Goal: Task Accomplishment & Management: Manage account settings

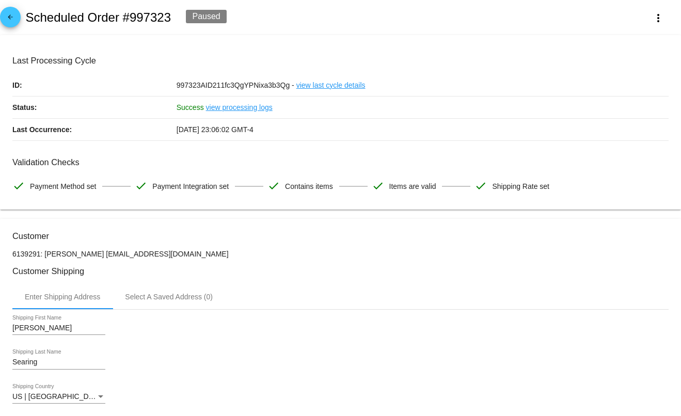
scroll to position [853, 0]
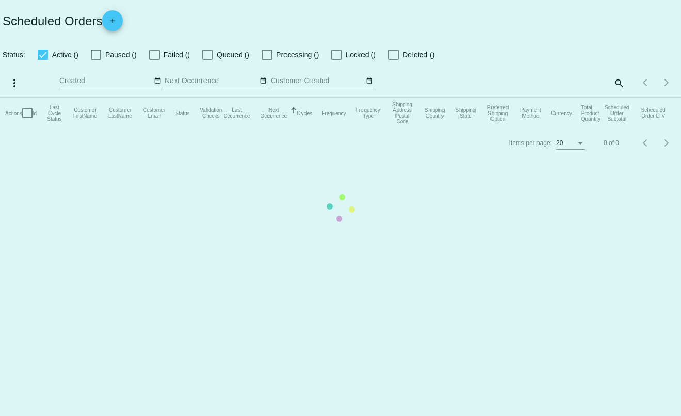
type input "[PERSON_NAME][EMAIL_ADDRESS][DOMAIN_NAME]"
checkbox input "true"
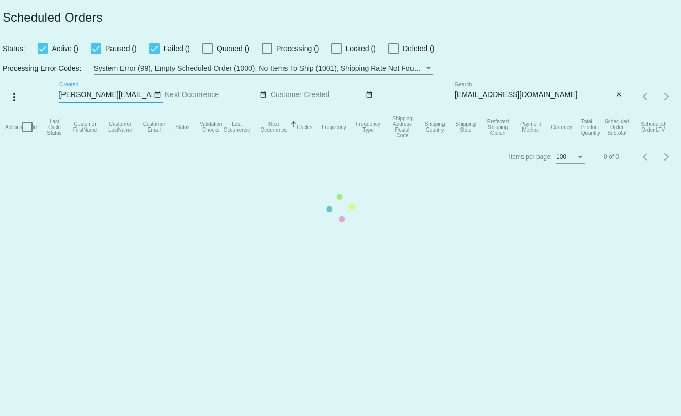
click at [619, 112] on mat-table "Actions Id Last Cycle Status Customer FirstName Customer LastName Customer Emai…" at bounding box center [340, 127] width 681 height 31
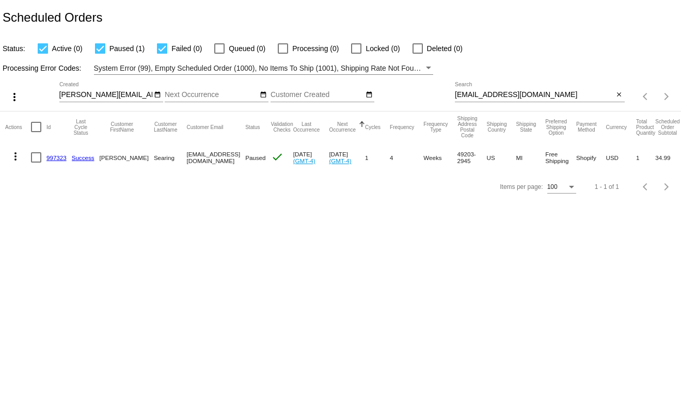
click at [618, 98] on mat-icon "close" at bounding box center [619, 95] width 7 height 8
click at [606, 98] on div "search" at bounding box center [540, 97] width 170 height 16
click at [617, 99] on mat-icon "search" at bounding box center [619, 97] width 12 height 16
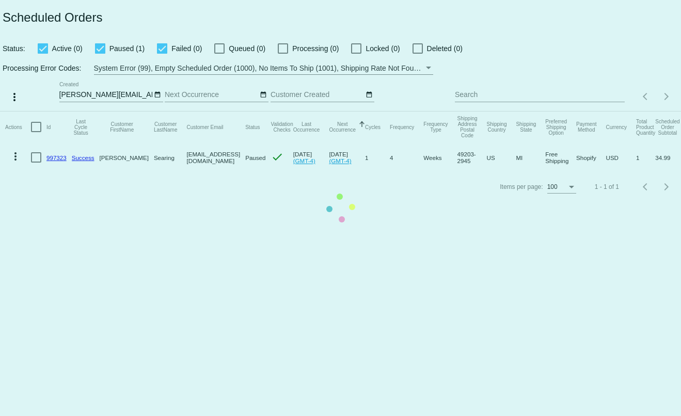
click at [602, 112] on mat-table "Actions Id Last Cycle Status Customer FirstName Customer LastName Customer Emai…" at bounding box center [340, 142] width 681 height 61
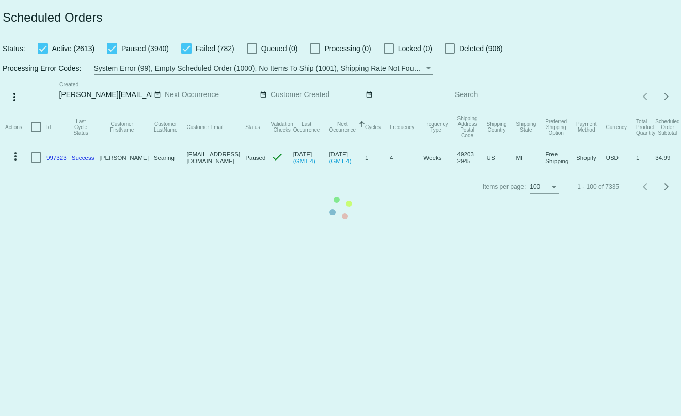
click at [601, 112] on mat-table "Actions Id Last Cycle Status Customer FirstName Customer LastName Customer Emai…" at bounding box center [340, 142] width 681 height 61
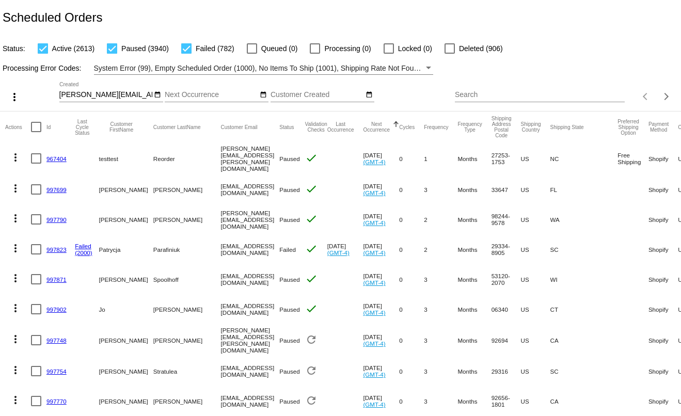
click at [601, 97] on input "Search" at bounding box center [540, 95] width 170 height 8
paste input "[EMAIL_ADDRESS][DOMAIN_NAME]"
type input "[EMAIL_ADDRESS][DOMAIN_NAME]"
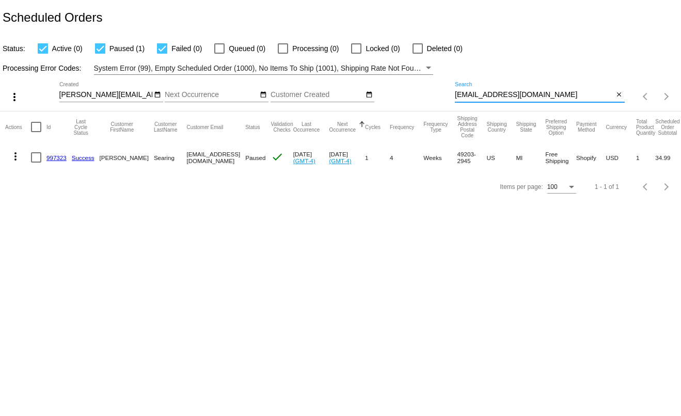
click at [620, 91] on div "[EMAIL_ADDRESS][DOMAIN_NAME] Search close" at bounding box center [540, 92] width 170 height 20
click at [618, 97] on mat-icon "close" at bounding box center [619, 95] width 7 height 8
click at [598, 96] on div "search" at bounding box center [540, 97] width 170 height 16
click at [619, 99] on mat-icon "search" at bounding box center [619, 97] width 12 height 16
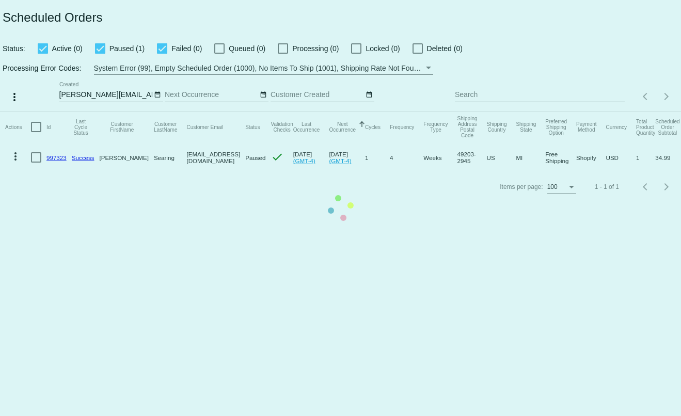
click at [604, 112] on mat-table "Actions Id Last Cycle Status Customer FirstName Customer LastName Customer Emai…" at bounding box center [340, 142] width 681 height 61
click at [597, 112] on mat-table "Actions Id Last Cycle Status Customer FirstName Customer LastName Customer Emai…" at bounding box center [340, 142] width 681 height 61
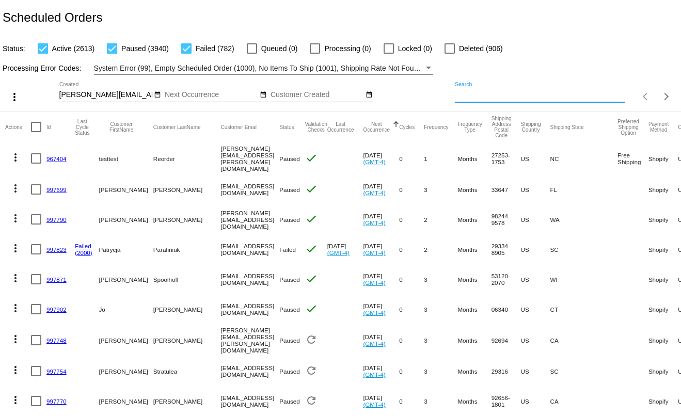
click at [589, 97] on input "Search" at bounding box center [540, 95] width 170 height 8
paste input "[EMAIL_ADDRESS][DOMAIN_NAME]"
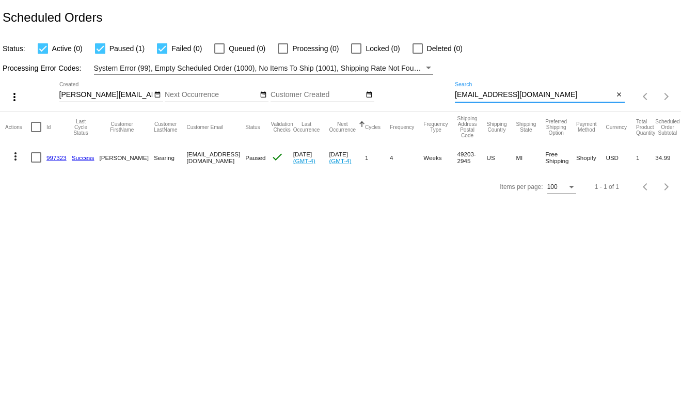
click at [16, 160] on mat-icon "more_vert" at bounding box center [15, 156] width 12 height 12
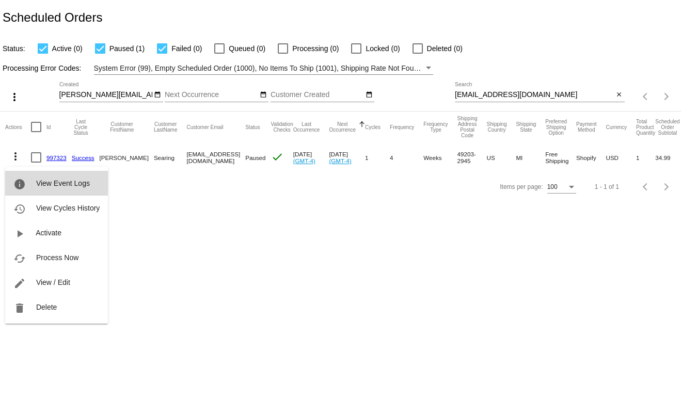
click at [23, 178] on mat-icon "info" at bounding box center [19, 184] width 12 height 12
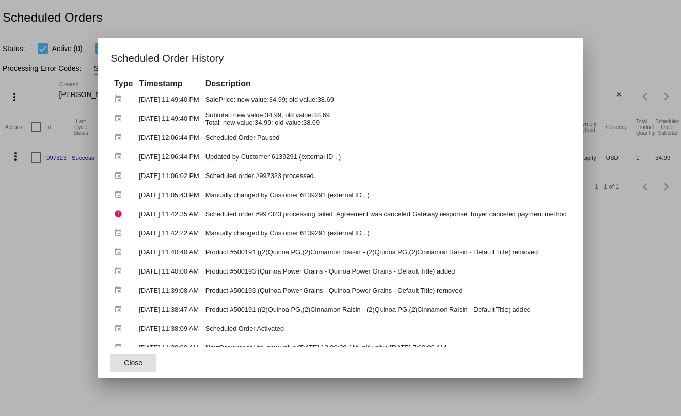
click at [622, 48] on div at bounding box center [340, 208] width 681 height 416
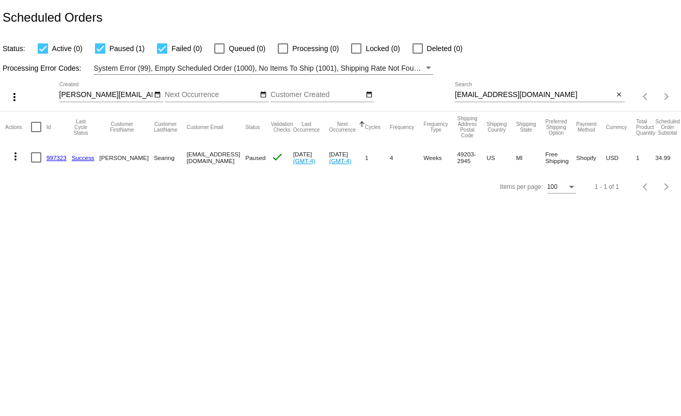
click at [10, 155] on mat-icon "more_vert" at bounding box center [15, 156] width 12 height 12
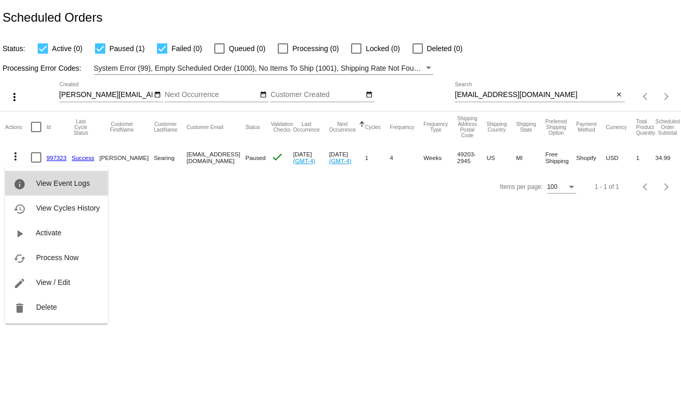
click at [29, 181] on button "info View Event Logs" at bounding box center [56, 183] width 103 height 25
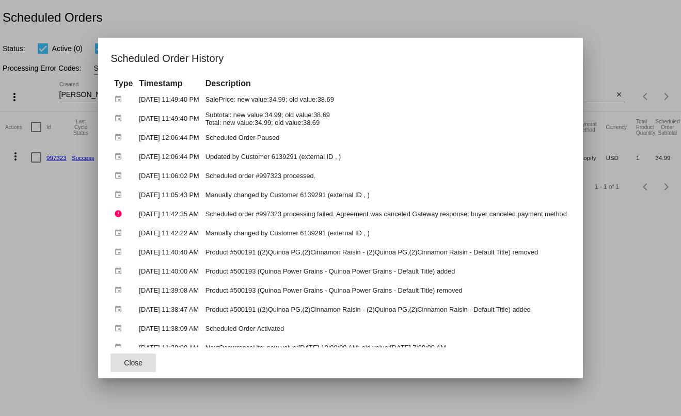
click at [390, 19] on div at bounding box center [340, 208] width 681 height 416
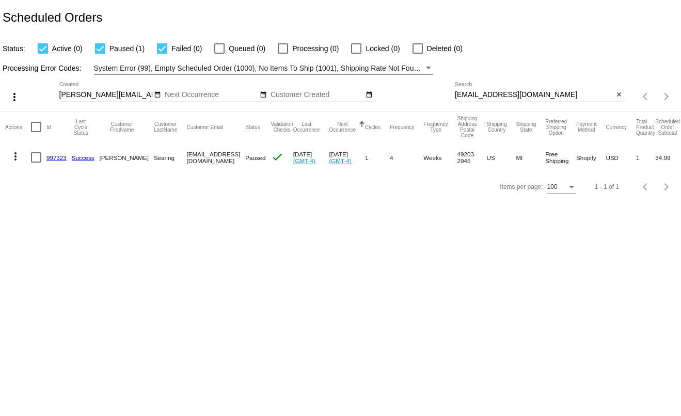
click at [557, 99] on input "[EMAIL_ADDRESS][DOMAIN_NAME]" at bounding box center [534, 95] width 159 height 8
drag, startPoint x: 506, startPoint y: 97, endPoint x: 422, endPoint y: 95, distance: 84.2
click at [422, 95] on div "more_vert [PERSON_NAME][EMAIL_ADDRESS][DOMAIN_NAME] Sep Jan Feb Mar Apr" at bounding box center [340, 93] width 681 height 37
paste input "[EMAIL_ADDRESS]"
type input "[EMAIL_ADDRESS][DOMAIN_NAME]"
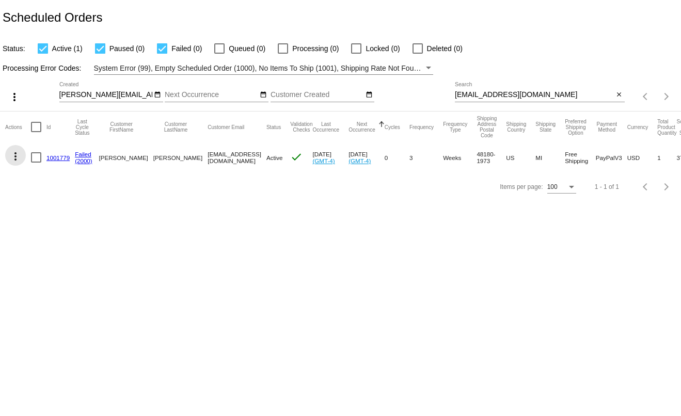
click at [13, 159] on mat-icon "more_vert" at bounding box center [15, 156] width 12 height 12
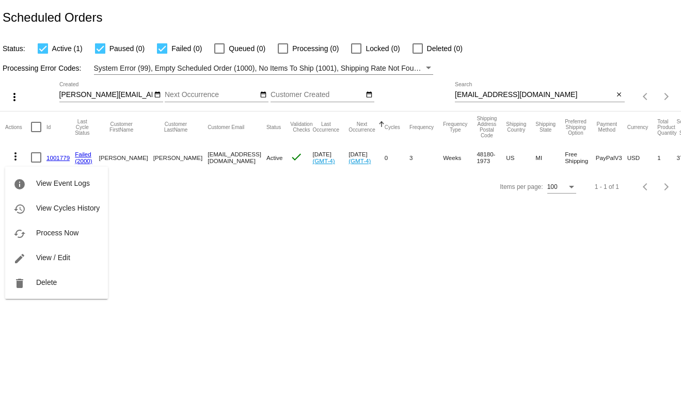
click at [59, 160] on div "info View Event Logs history View Cycles History cached Process Now edit View /…" at bounding box center [56, 223] width 103 height 152
click at [38, 177] on button "info View Event Logs" at bounding box center [56, 183] width 103 height 25
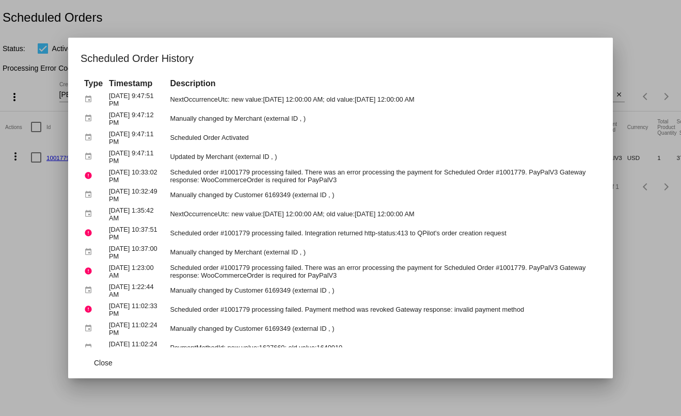
click at [616, 24] on div at bounding box center [340, 208] width 681 height 416
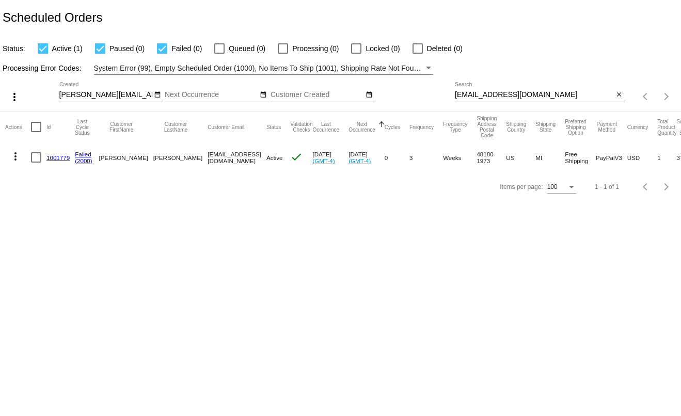
click at [54, 161] on link "1001779" at bounding box center [57, 157] width 23 height 7
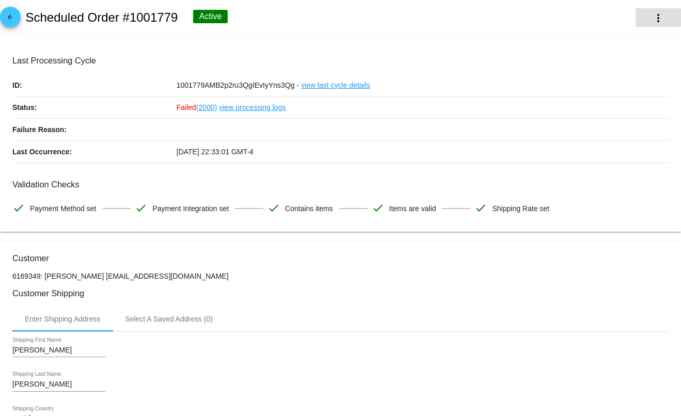
click at [652, 20] on mat-icon "more_vert" at bounding box center [658, 18] width 12 height 12
